Goal: Task Accomplishment & Management: Complete application form

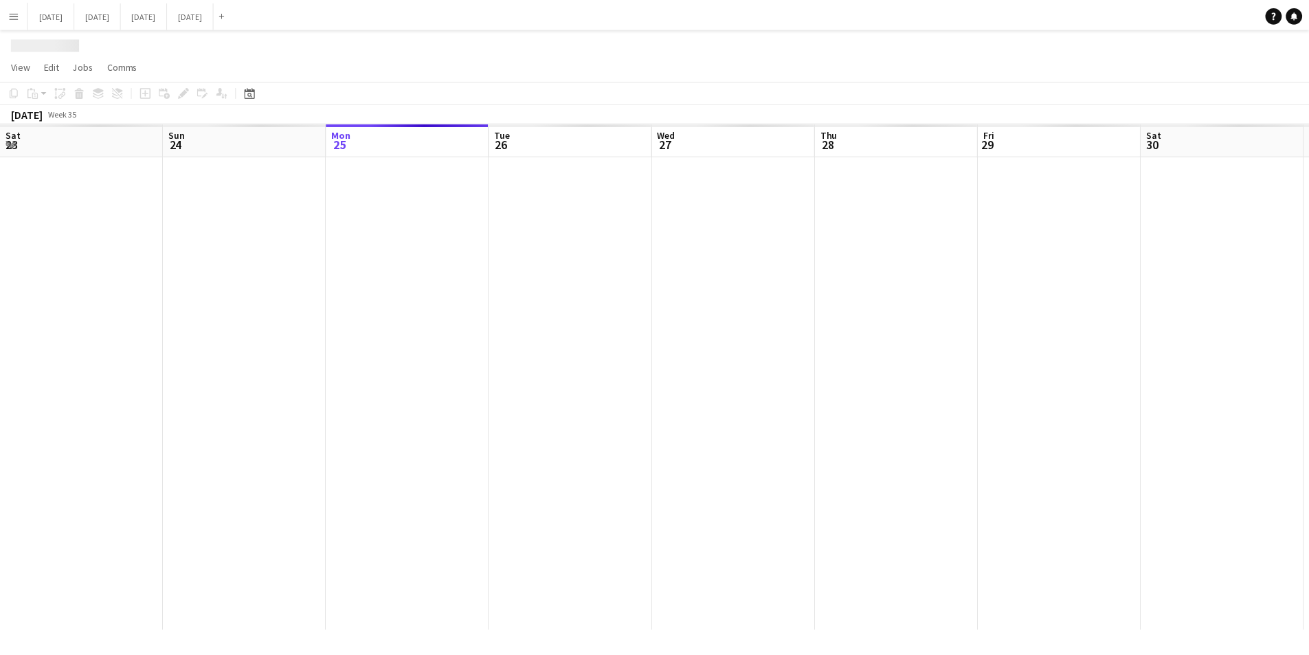
scroll to position [0, 363]
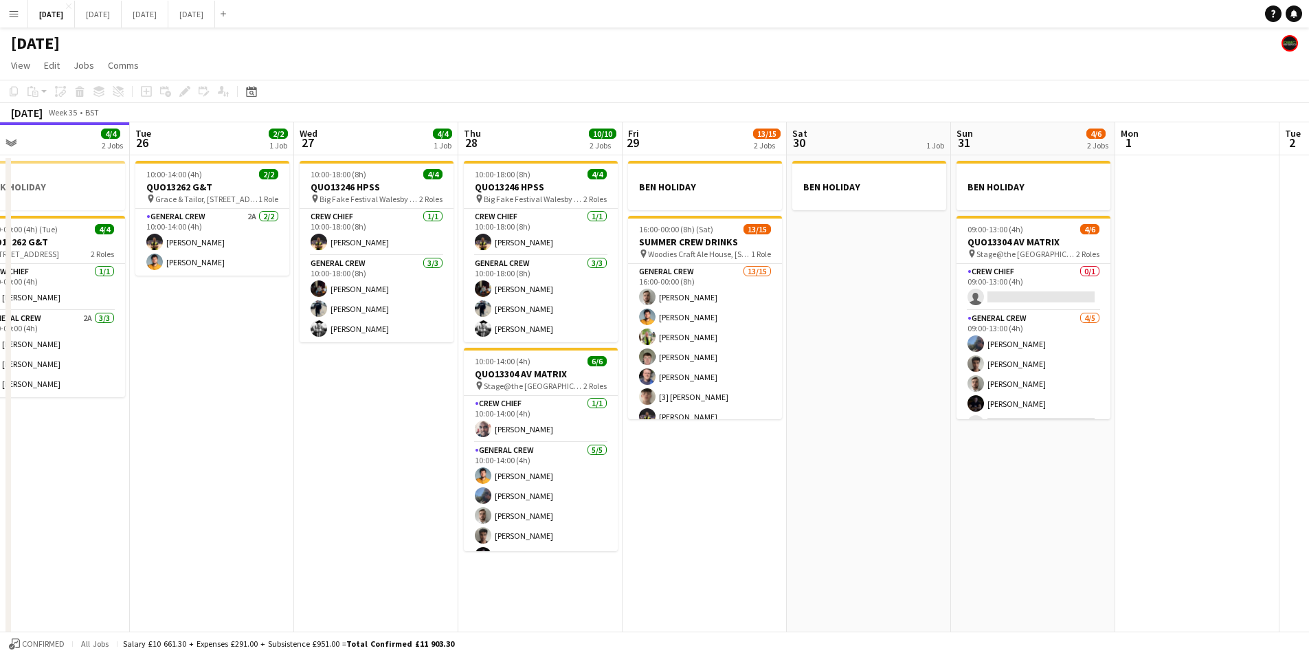
click at [12, 13] on app-icon "Menu" at bounding box center [13, 13] width 11 height 11
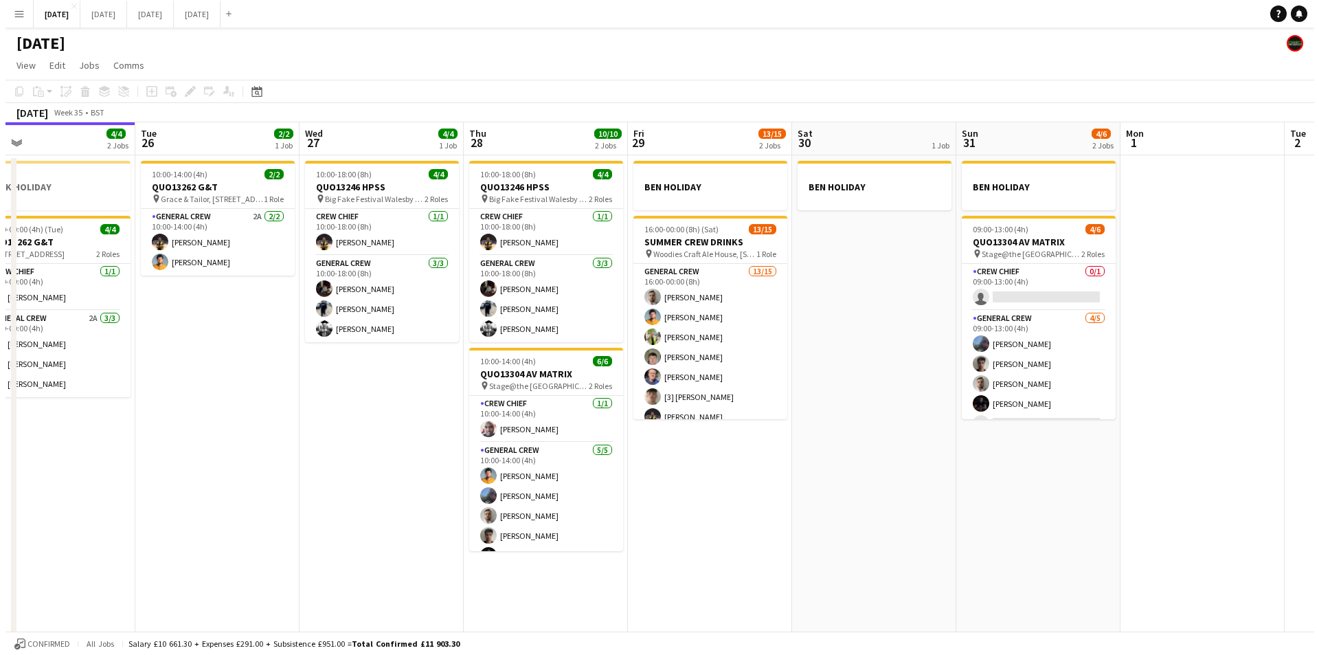
scroll to position [0, 0]
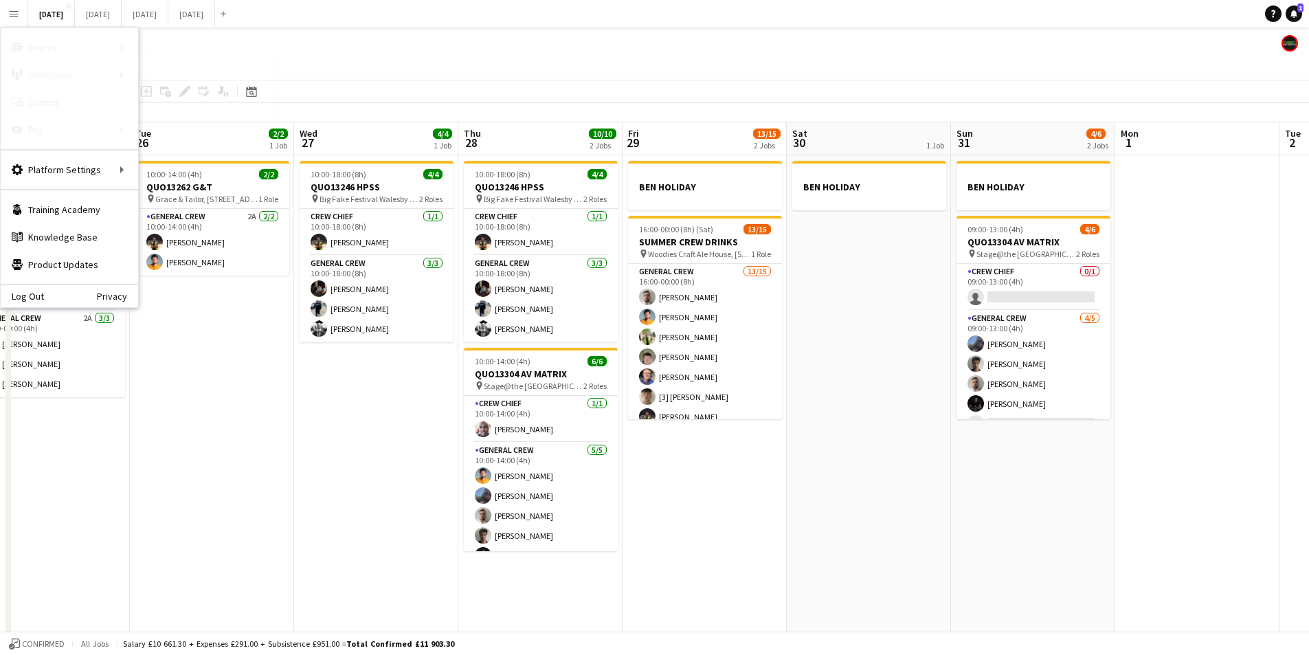
click at [165, 99] on link "Recruiting" at bounding box center [207, 102] width 137 height 27
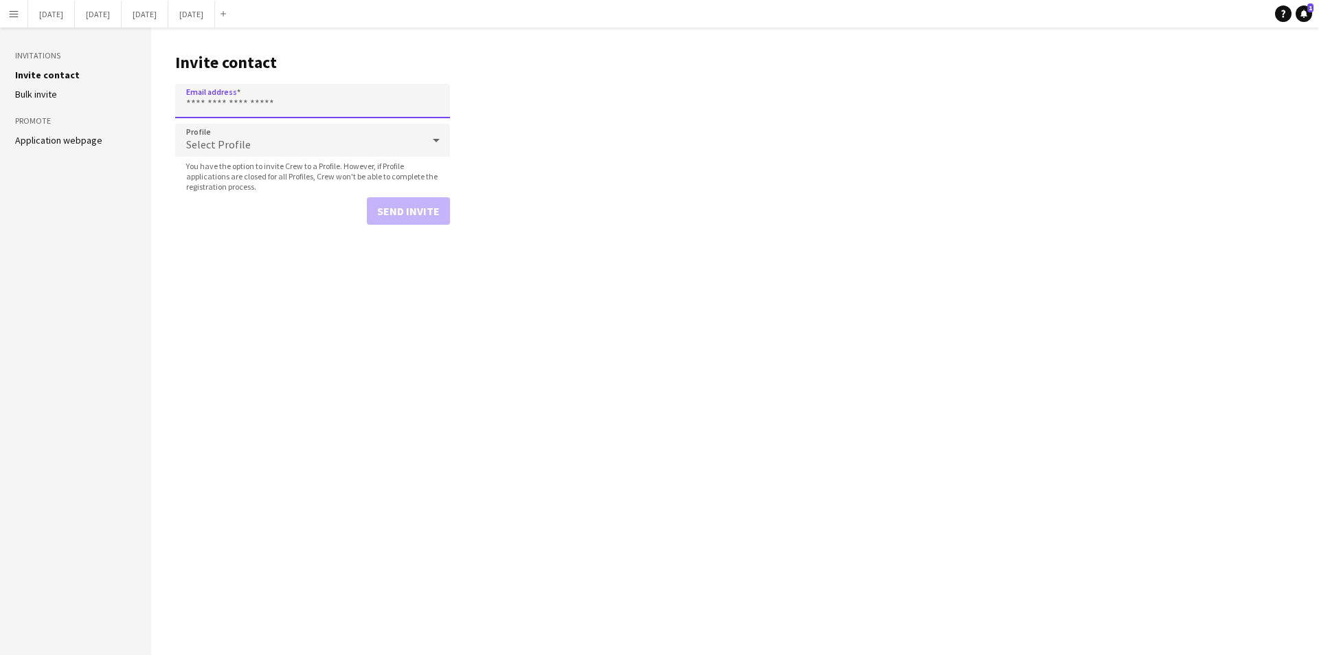
click at [274, 109] on input "Email address" at bounding box center [312, 101] width 275 height 34
paste input "**********"
type input "**********"
click at [289, 144] on div "Select Profile" at bounding box center [298, 140] width 247 height 33
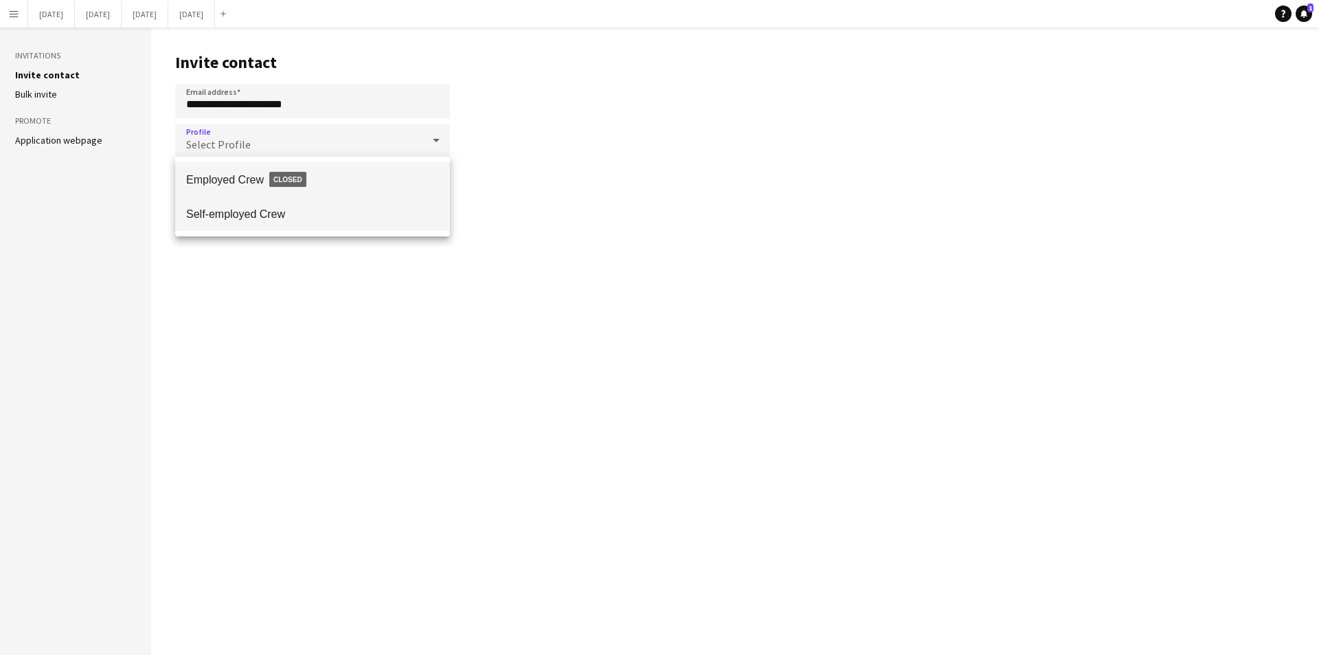
click at [228, 224] on mat-option "Self-employed Crew" at bounding box center [312, 213] width 275 height 34
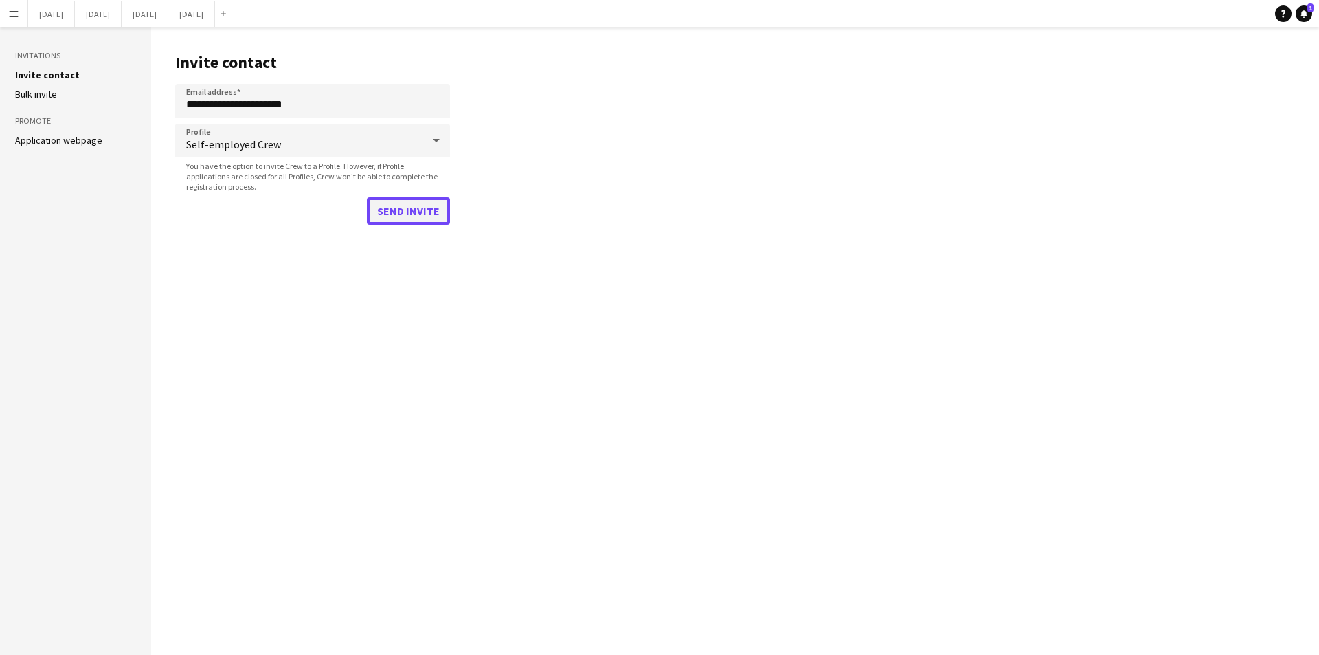
click at [398, 207] on button "Send invite" at bounding box center [408, 210] width 83 height 27
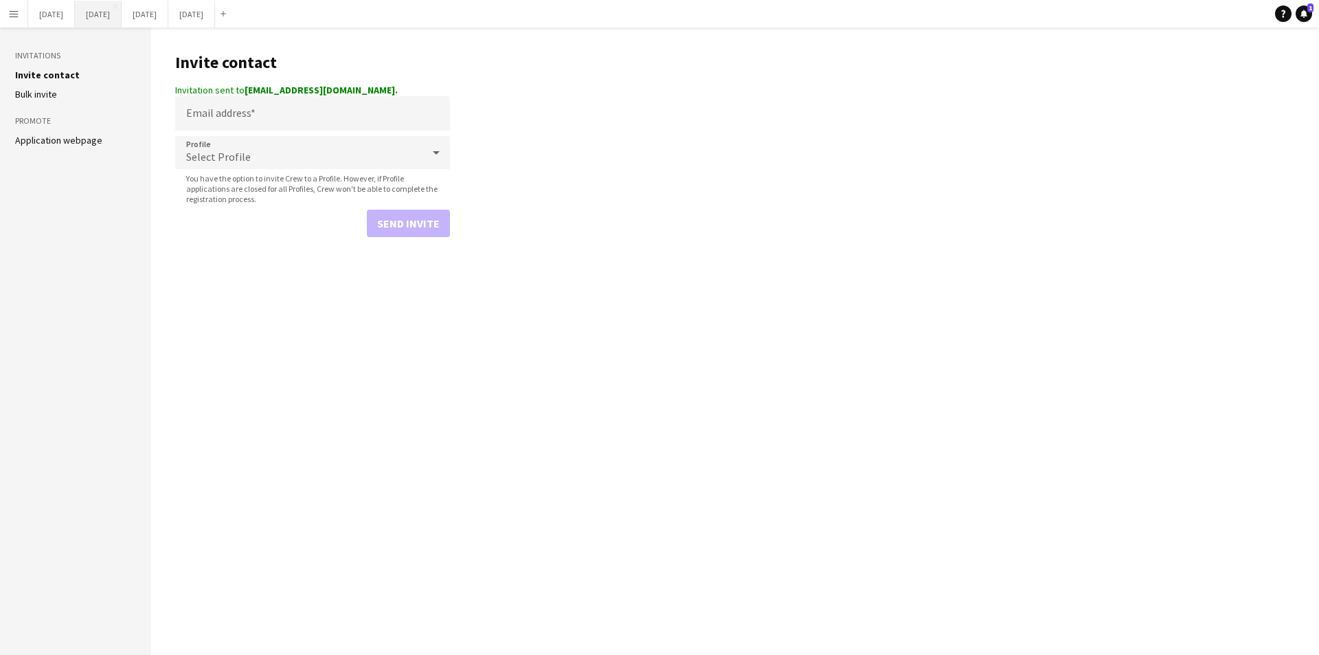
click at [122, 19] on button "[DATE] Close" at bounding box center [98, 14] width 47 height 27
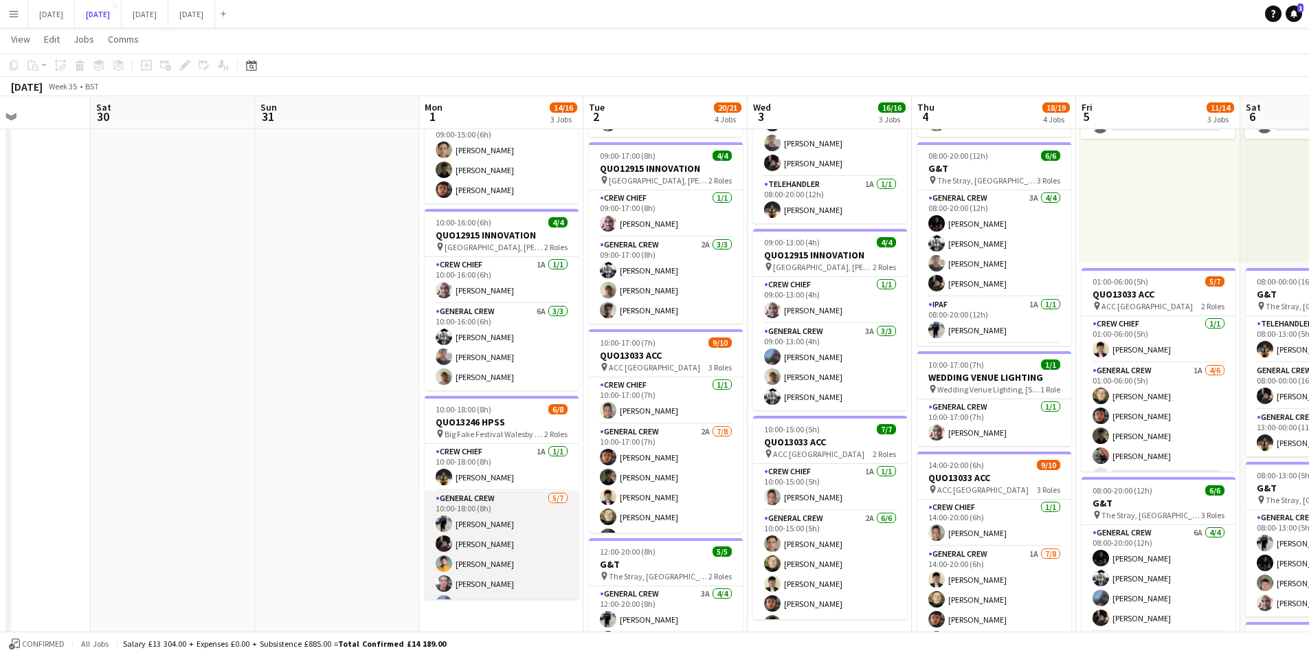
scroll to position [58, 0]
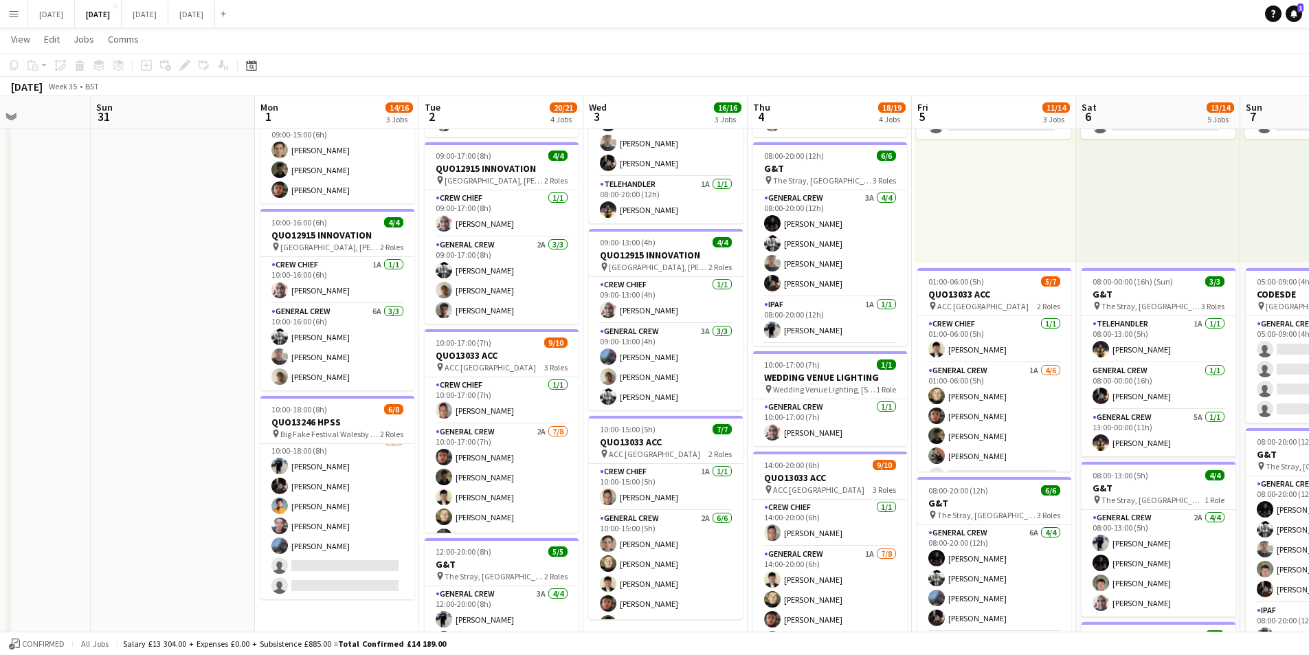
drag, startPoint x: 351, startPoint y: 426, endPoint x: 977, endPoint y: 379, distance: 627.7
click at [94, 383] on app-calendar-viewport "Thu 28 Fri 29 Sat 30 Sun 31 Mon 1 14/16 3 Jobs Tue 2 20/21 4 Jobs Wed 3 16/16 3…" at bounding box center [654, 422] width 1309 height 1012
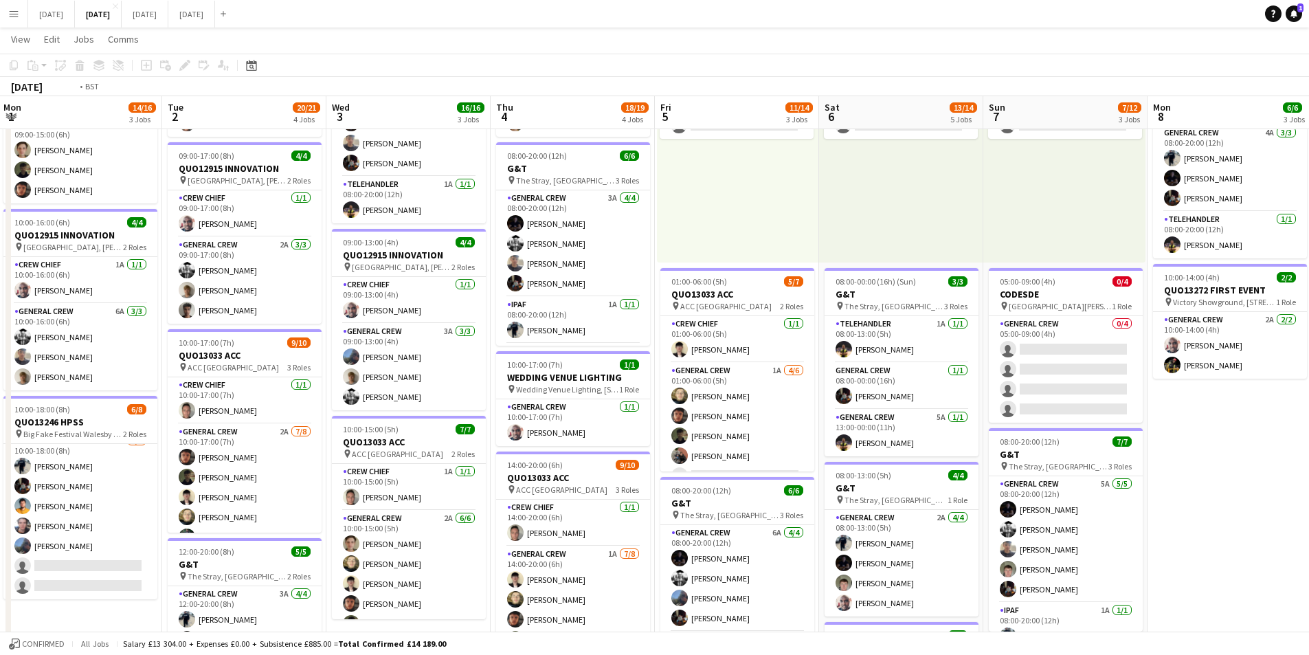
drag, startPoint x: 1168, startPoint y: 387, endPoint x: 991, endPoint y: 376, distance: 176.9
click at [991, 376] on app-calendar-viewport "Fri 29 Sat 30 Sun 31 Mon 1 14/16 3 Jobs Tue 2 20/21 4 Jobs Wed 3 16/16 3 Jobs T…" at bounding box center [654, 422] width 1309 height 1012
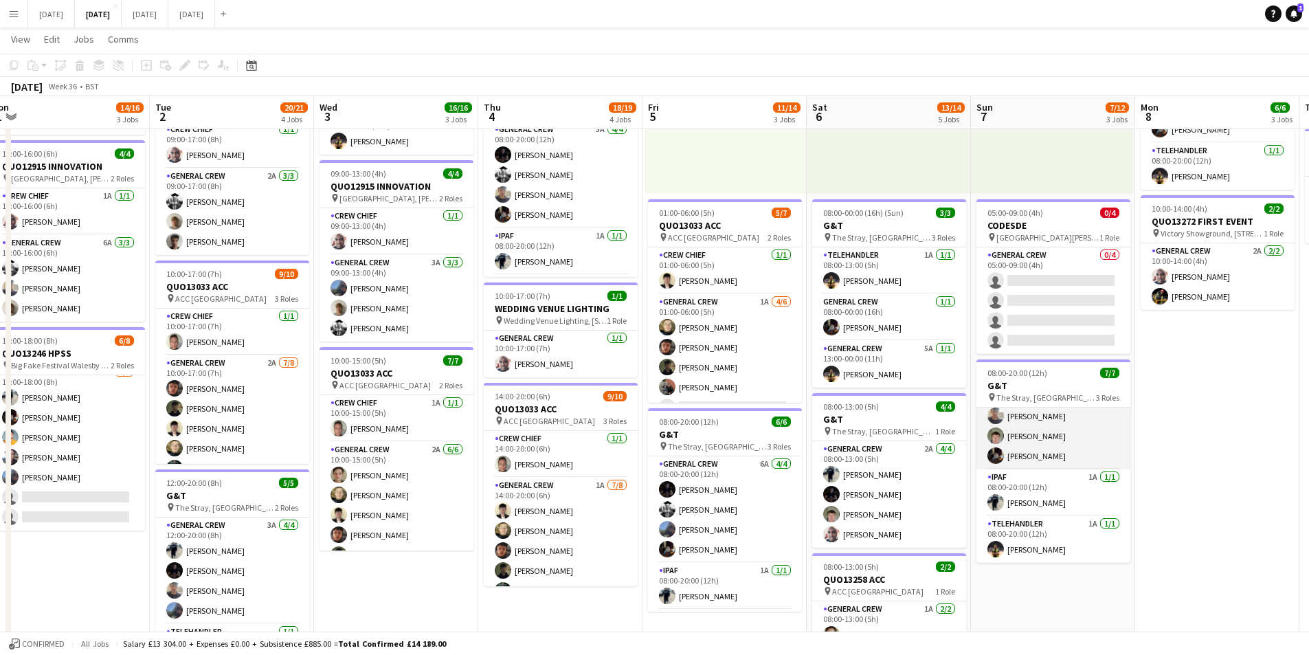
scroll to position [0, 0]
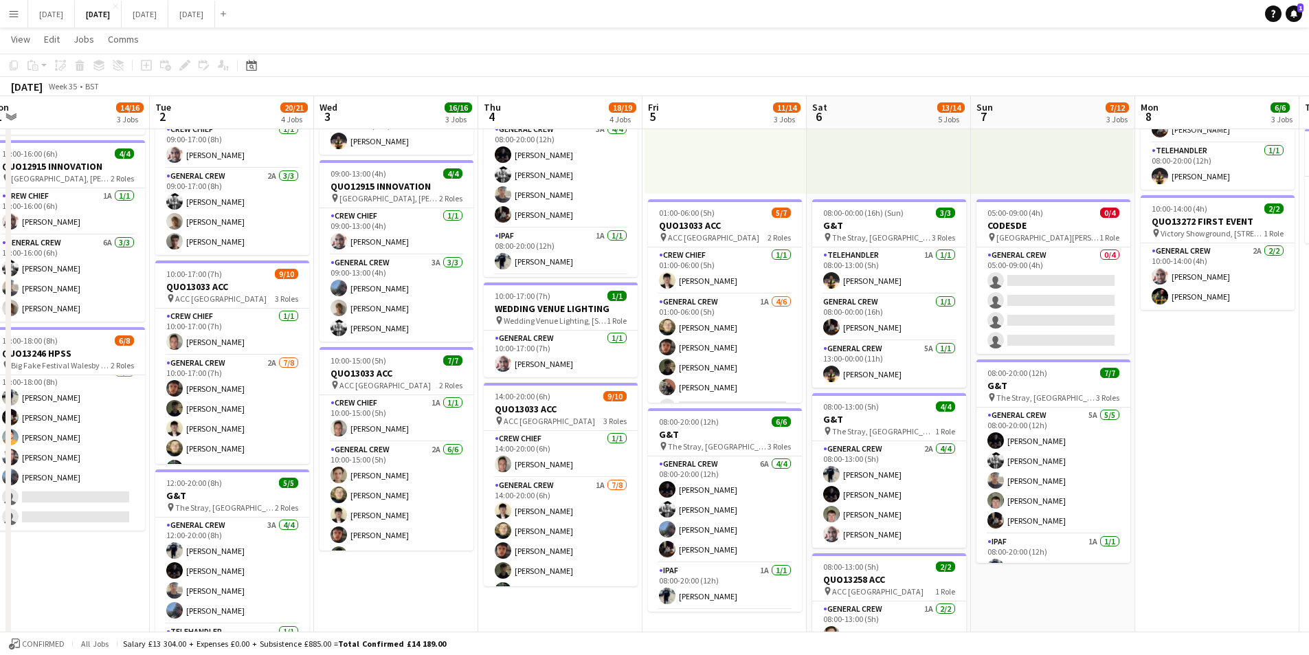
drag, startPoint x: 418, startPoint y: 554, endPoint x: 628, endPoint y: 543, distance: 210.6
click at [614, 568] on app-calendar-viewport "Fri 29 Sat 30 Sun 31 Mon 1 14/16 3 Jobs Tue 2 20/21 4 Jobs Wed 3 16/16 3 Jobs T…" at bounding box center [654, 353] width 1309 height 1012
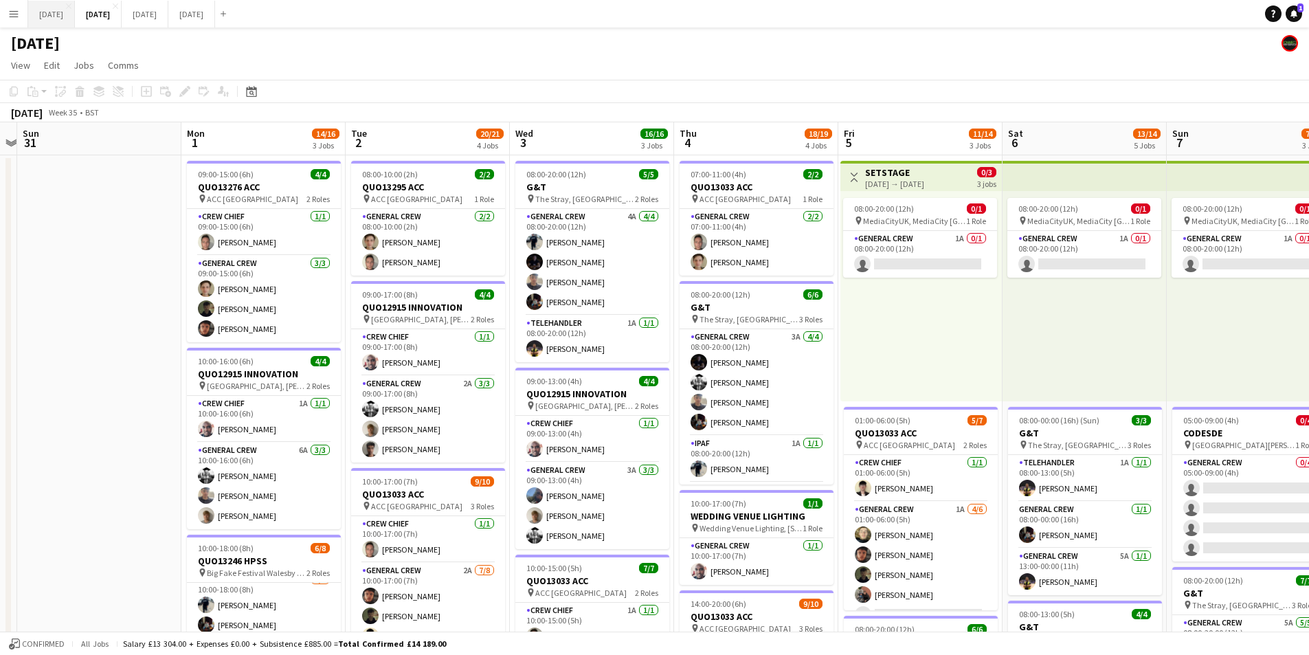
click at [60, 16] on button "[DATE] Close" at bounding box center [51, 14] width 47 height 27
